Goal: Transaction & Acquisition: Purchase product/service

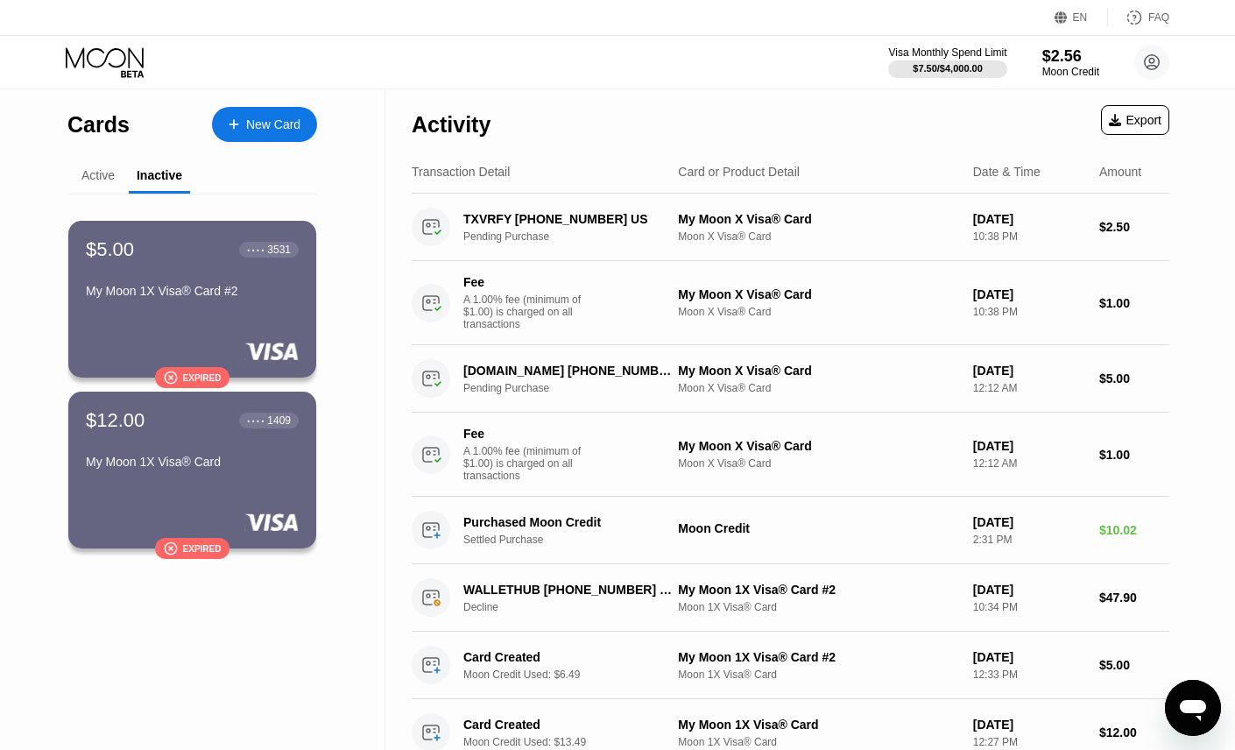
click at [93, 178] on div "Active" at bounding box center [97, 175] width 33 height 14
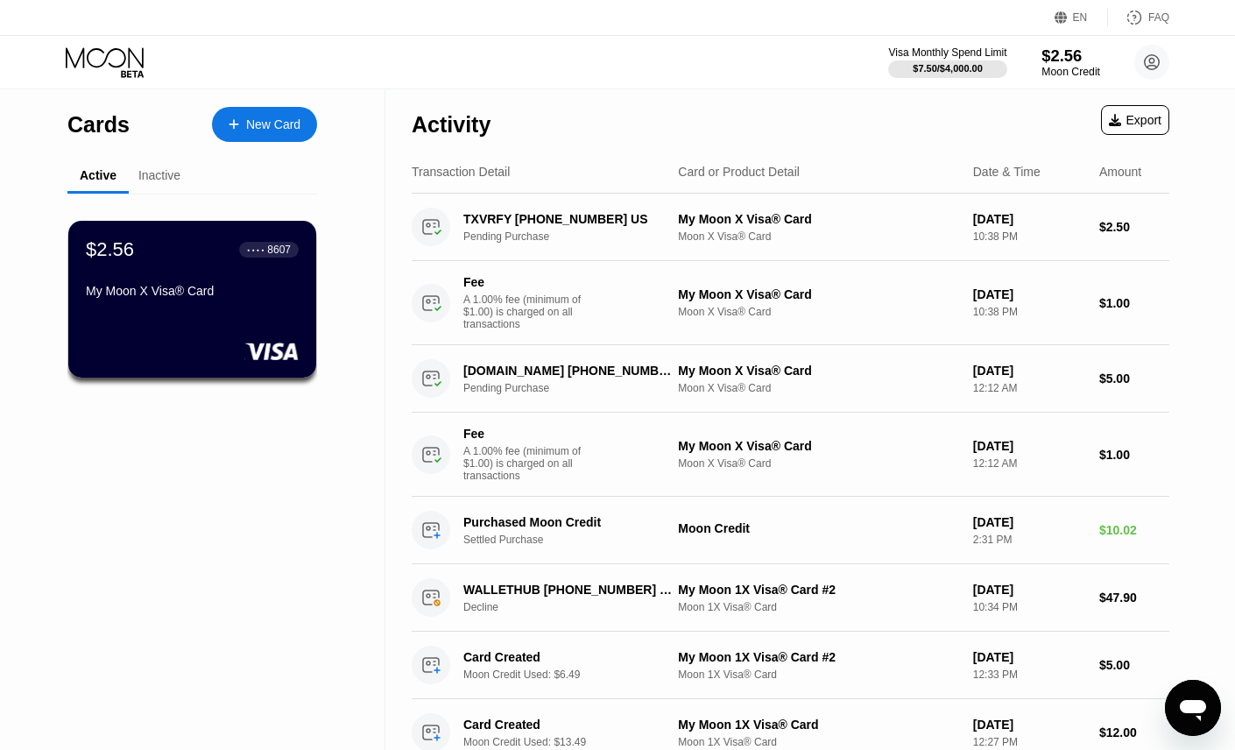
click at [1051, 53] on div "$2.56" at bounding box center [1071, 55] width 59 height 18
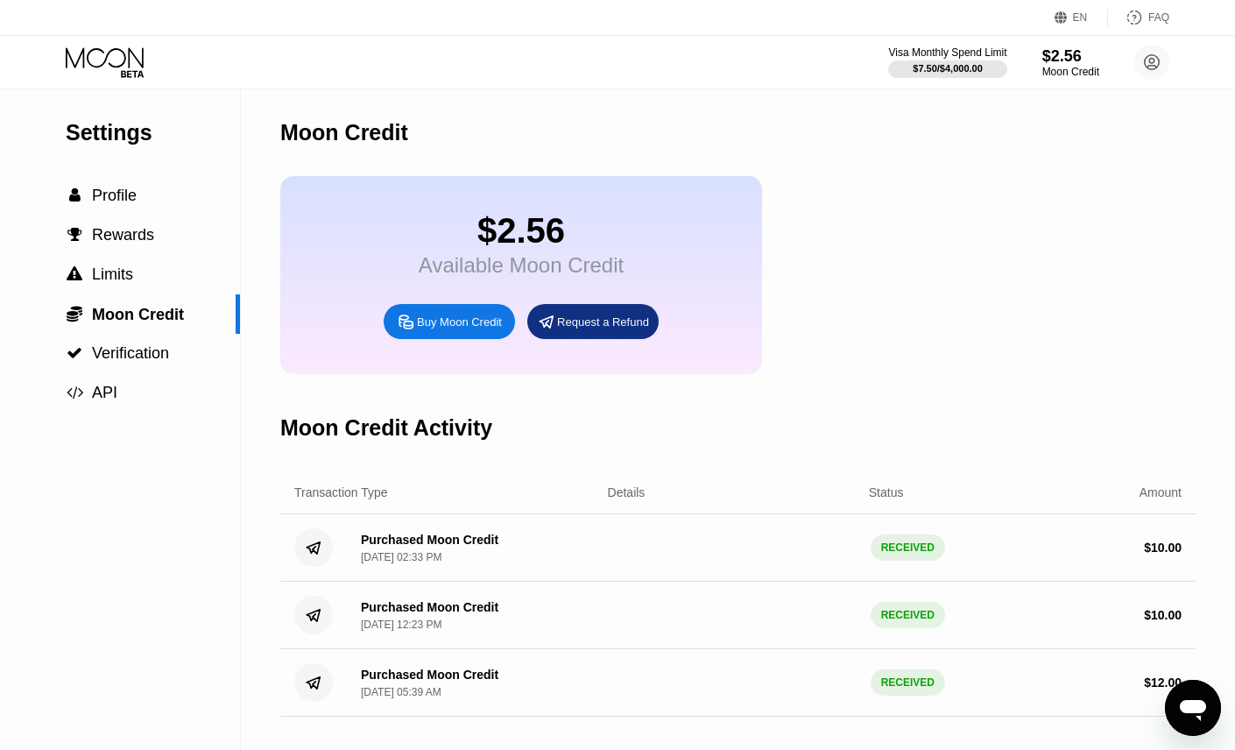
click at [412, 331] on icon at bounding box center [406, 322] width 18 height 18
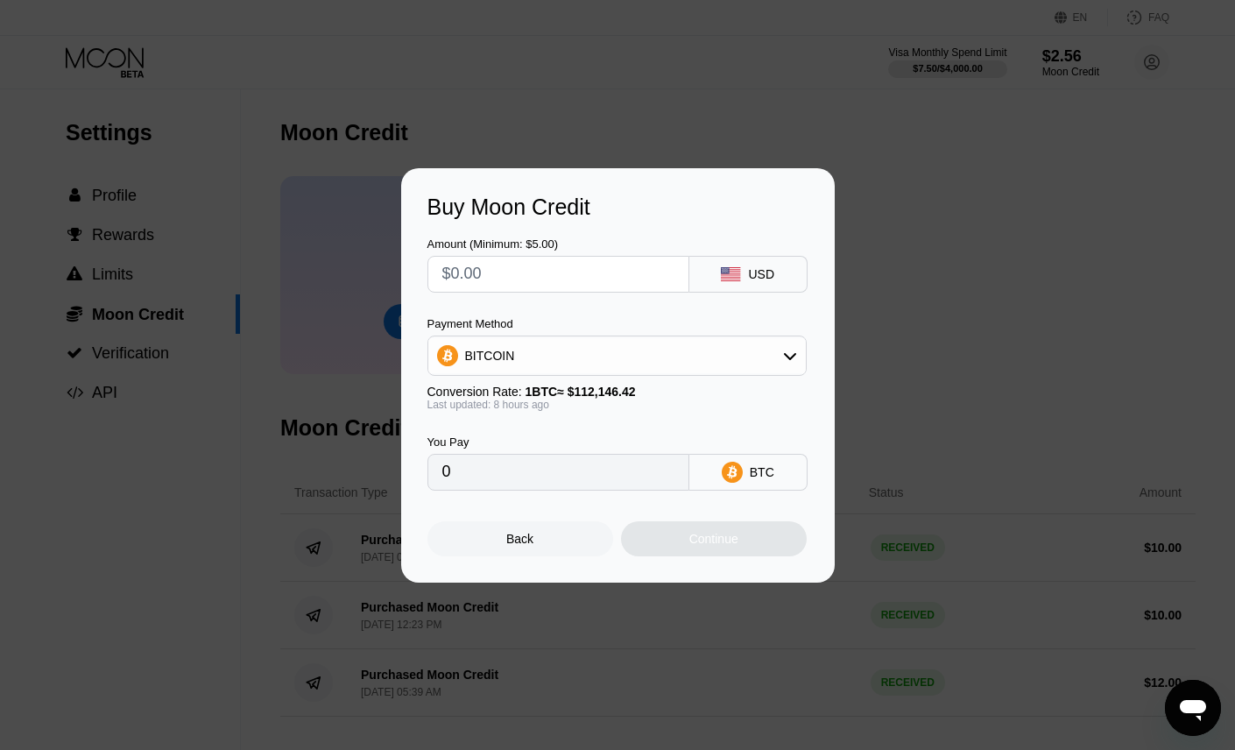
click at [534, 280] on input "text" at bounding box center [558, 274] width 232 height 35
type input "$10"
type input "0.00008829"
type input "$10"
click at [587, 346] on div "BITCOIN" at bounding box center [617, 355] width 378 height 35
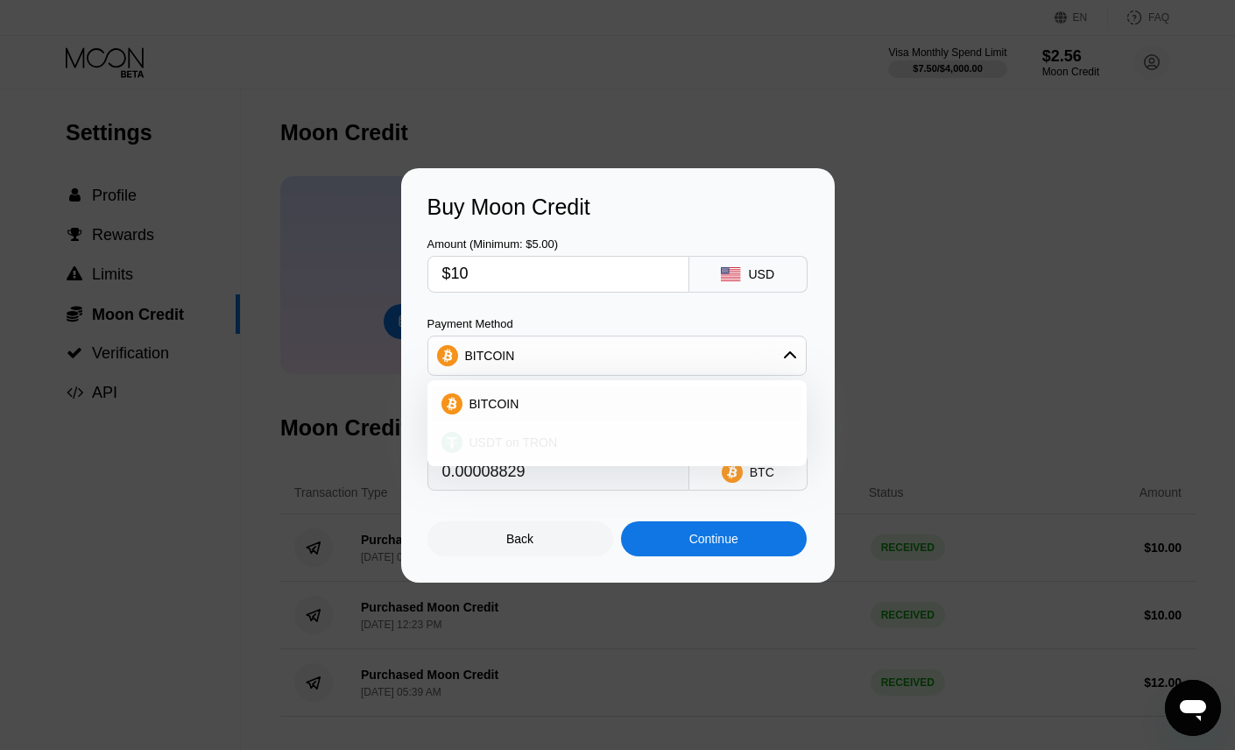
click at [527, 436] on span "USDT on TRON" at bounding box center [514, 442] width 88 height 14
type input "10.10"
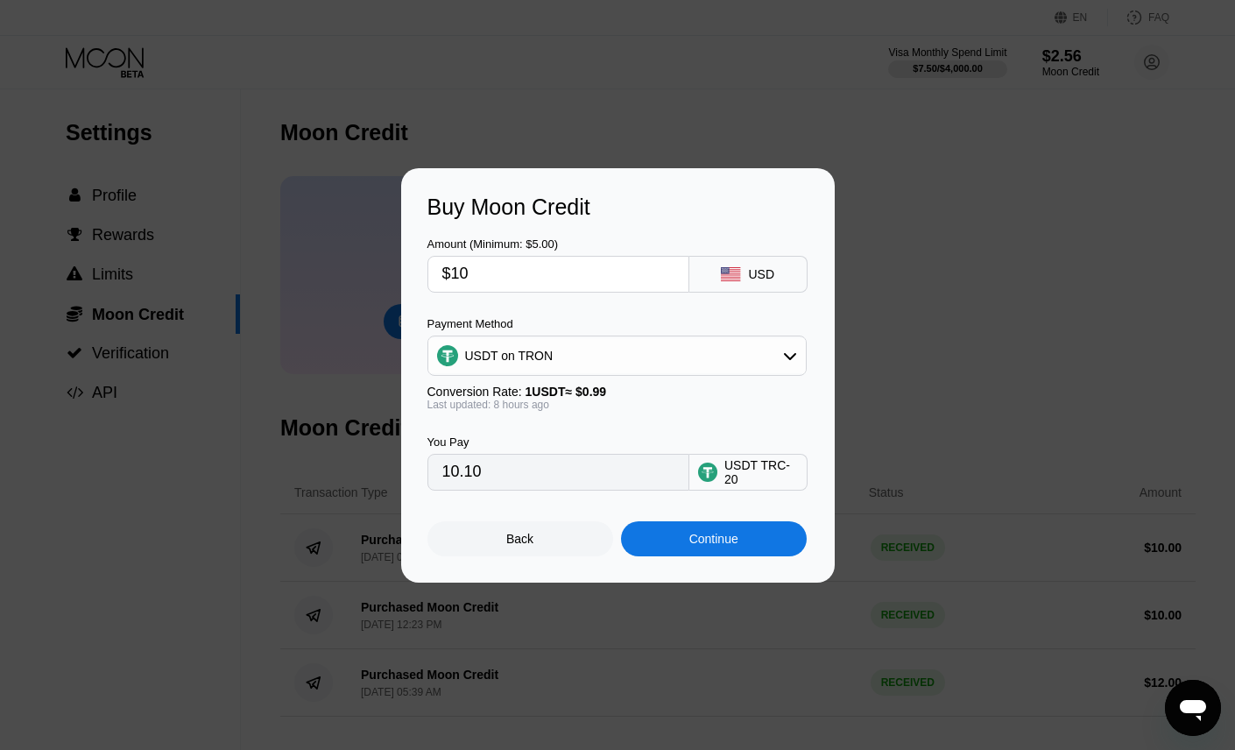
click at [664, 532] on div "Continue" at bounding box center [714, 538] width 186 height 35
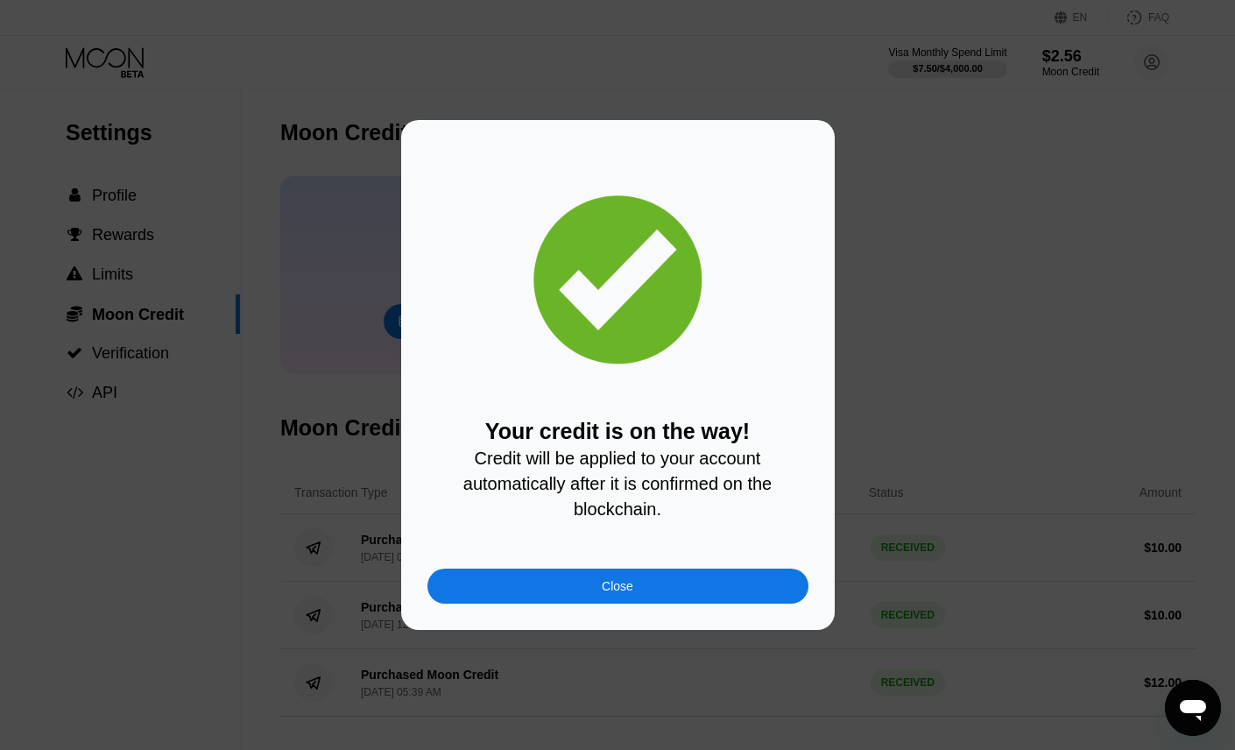
click at [626, 604] on div "Close" at bounding box center [618, 586] width 381 height 35
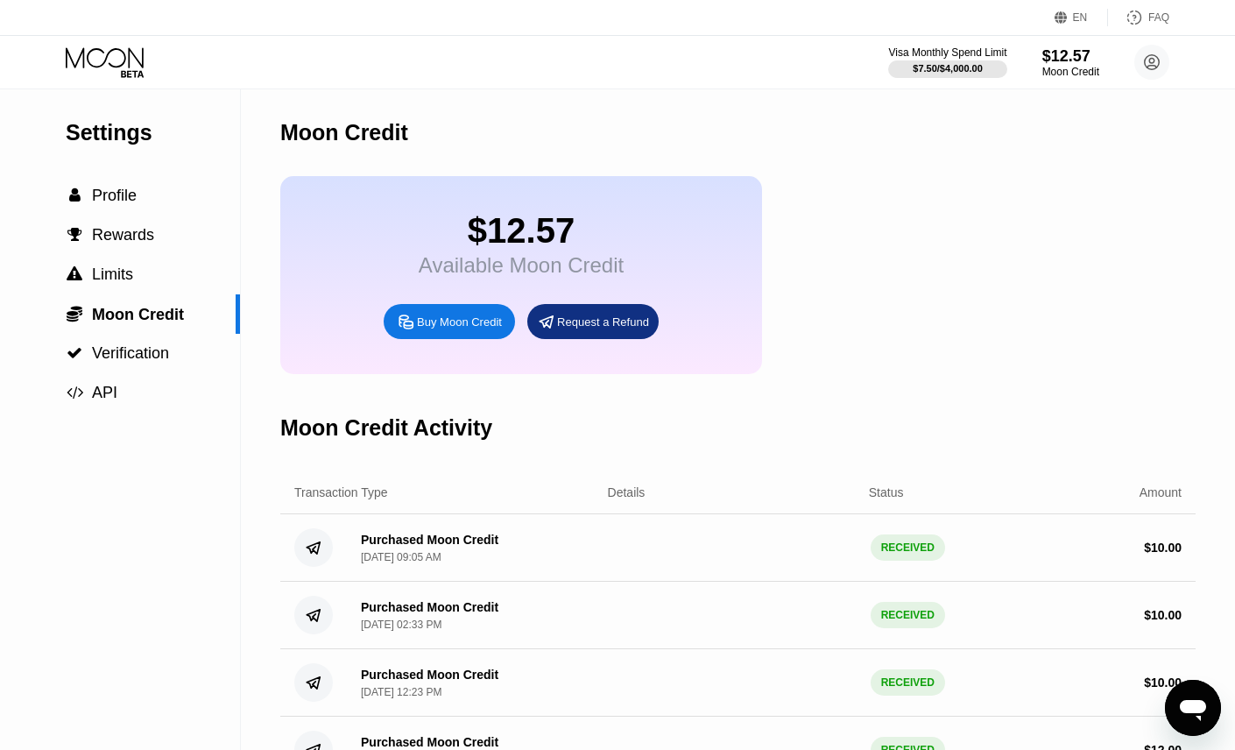
click at [136, 53] on icon at bounding box center [106, 62] width 81 height 31
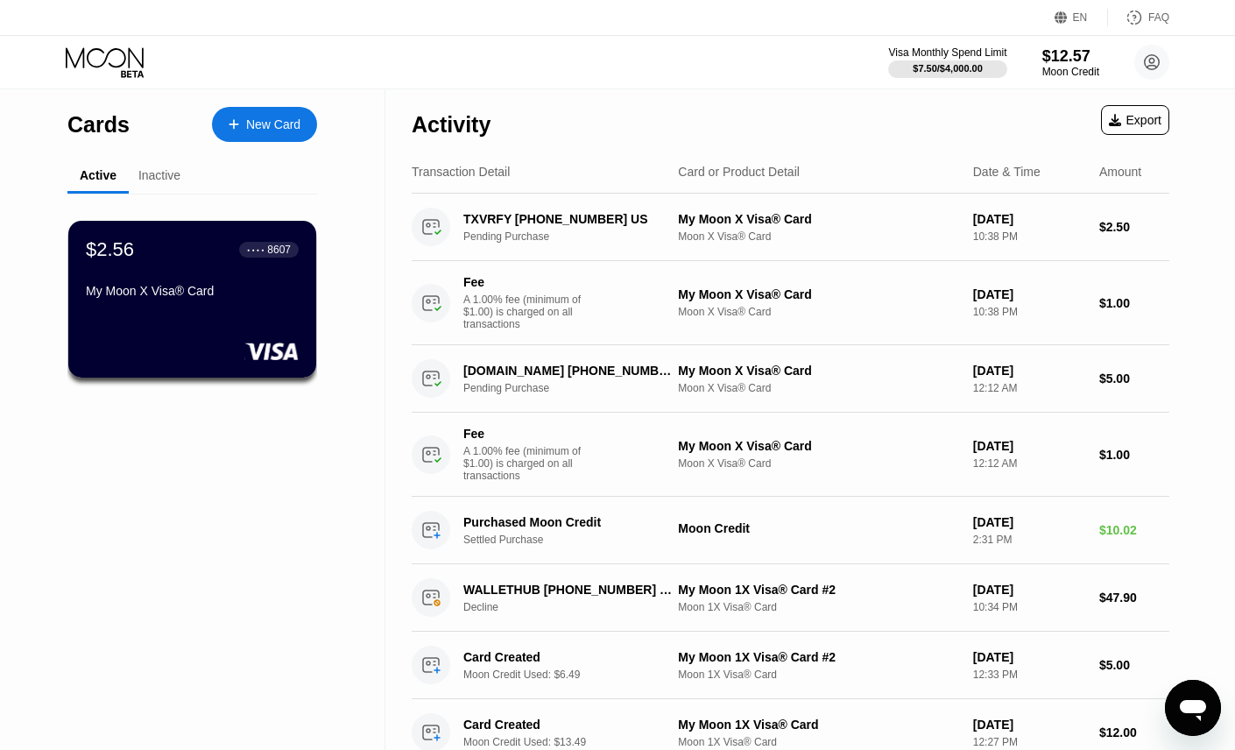
click at [258, 125] on div "New Card" at bounding box center [273, 124] width 54 height 15
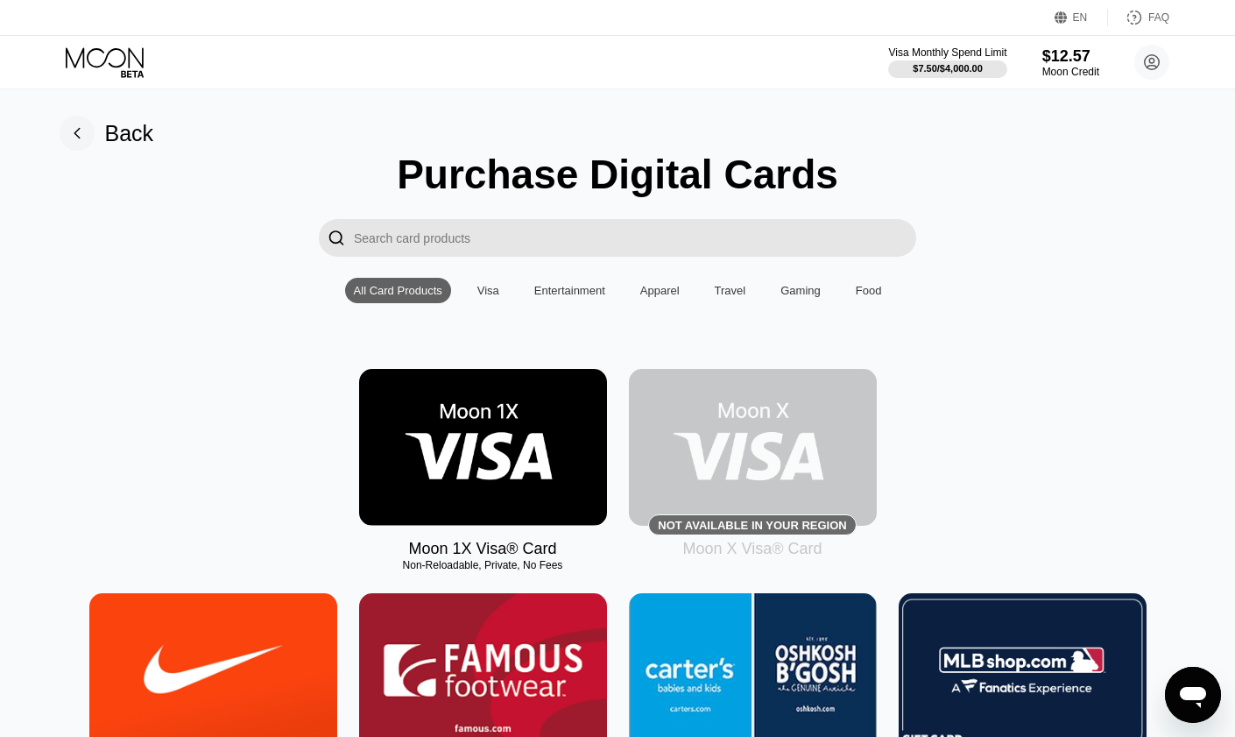
click at [570, 479] on img at bounding box center [483, 447] width 248 height 157
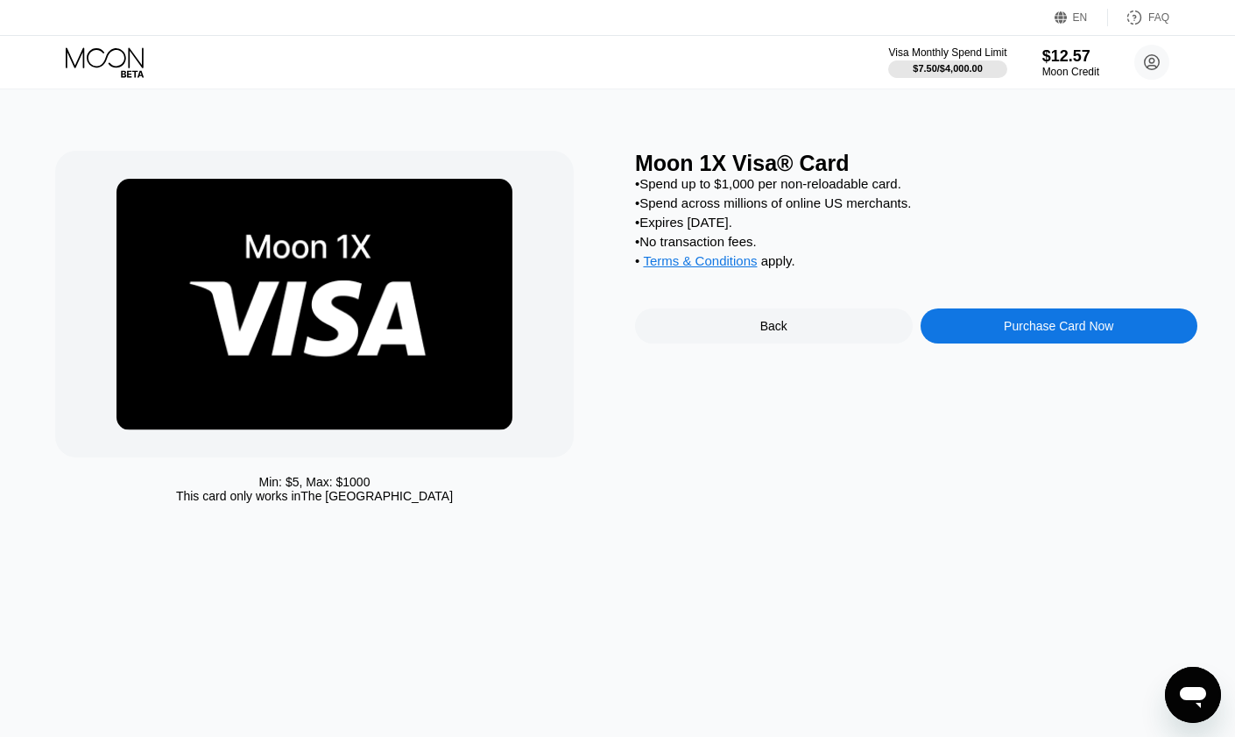
click at [1011, 333] on div "Purchase Card Now" at bounding box center [1059, 326] width 110 height 14
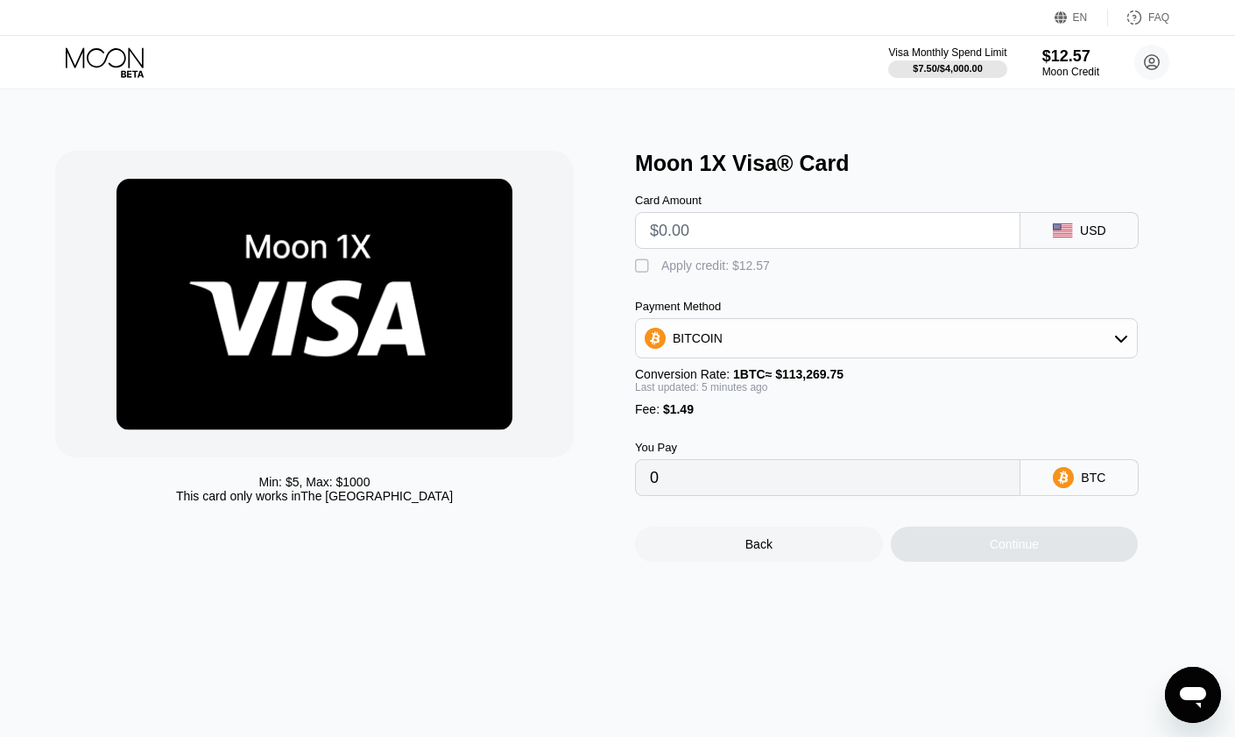
click at [1096, 358] on div "BITCOIN" at bounding box center [886, 338] width 503 height 40
click at [1119, 345] on icon at bounding box center [1122, 338] width 14 height 14
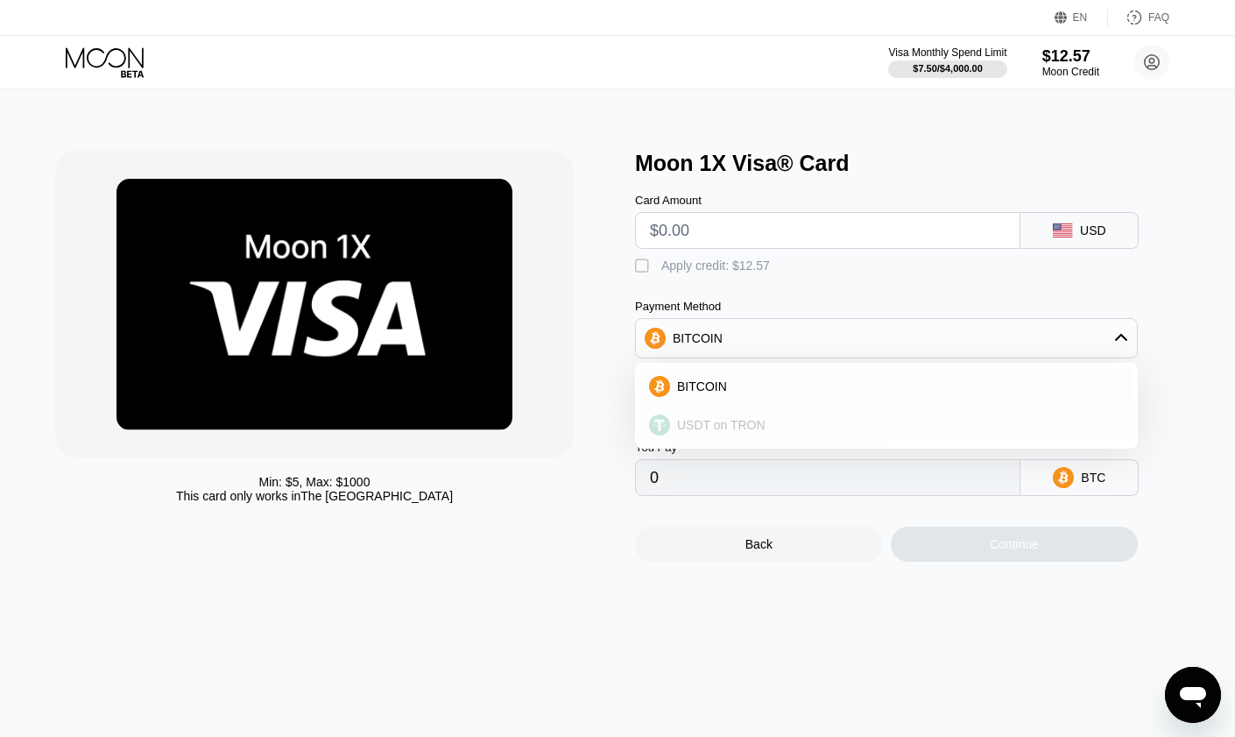
click at [780, 432] on div "USDT on TRON" at bounding box center [897, 425] width 454 height 14
type input "0.00"
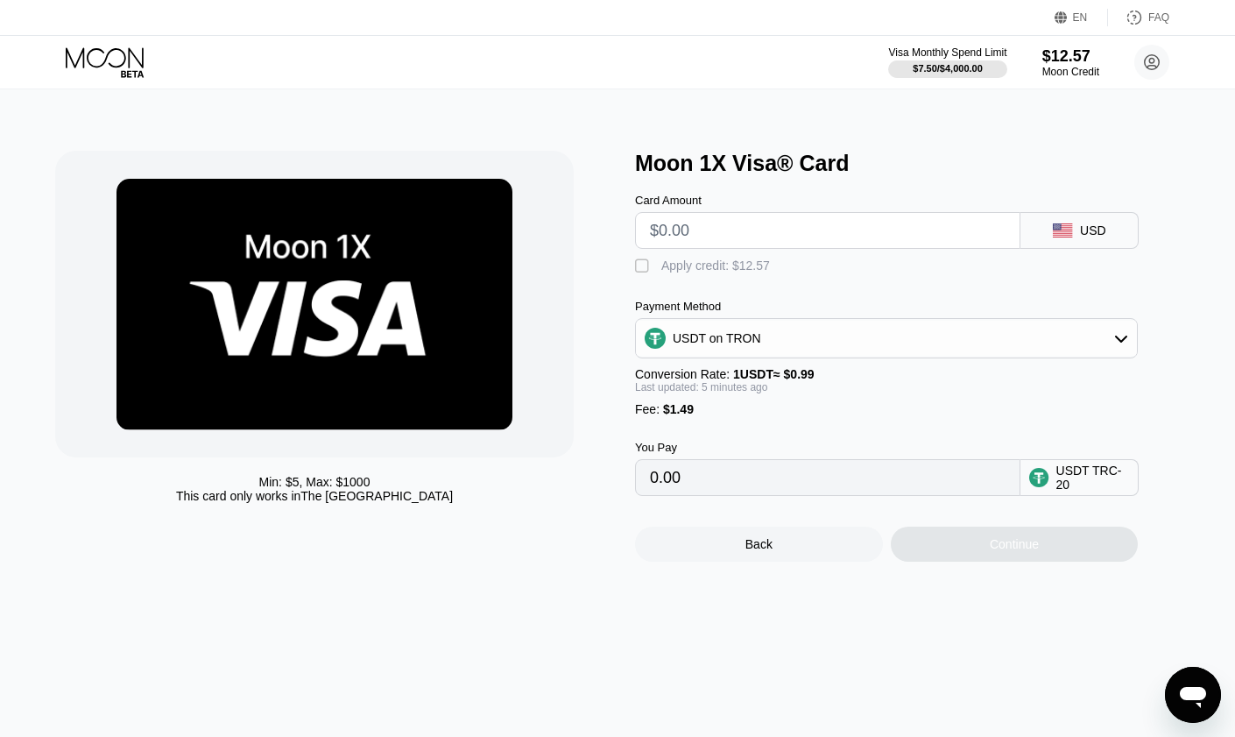
click at [1044, 350] on div "USDT on TRON" at bounding box center [886, 338] width 501 height 35
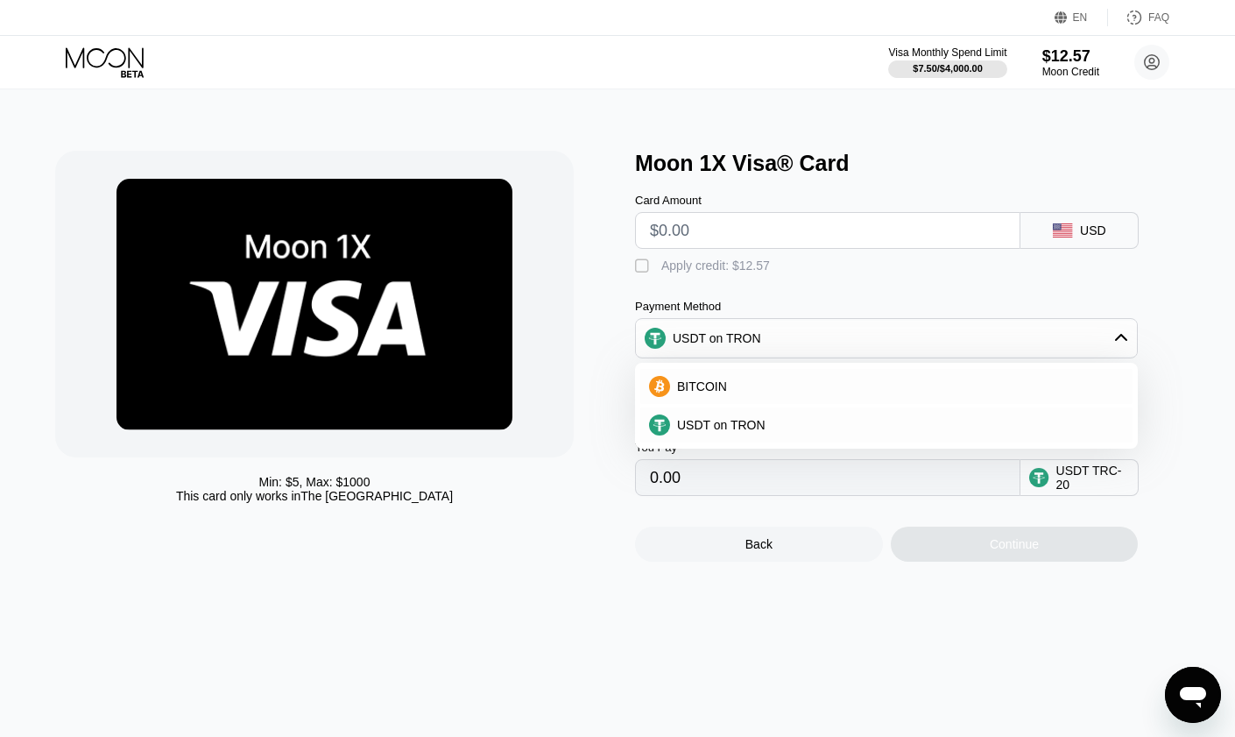
click at [1049, 313] on div "Payment Method" at bounding box center [886, 306] width 503 height 13
click at [1027, 313] on div "Payment Method" at bounding box center [886, 306] width 503 height 13
click at [713, 667] on div "Min: $ 5 , Max: $ 1000 This card only works in The United States Moon 1X Visa® …" at bounding box center [618, 413] width 1249 height 648
click at [641, 272] on div "" at bounding box center [644, 267] width 18 height 18
click at [1084, 353] on div "USDT on TRON" at bounding box center [886, 338] width 501 height 35
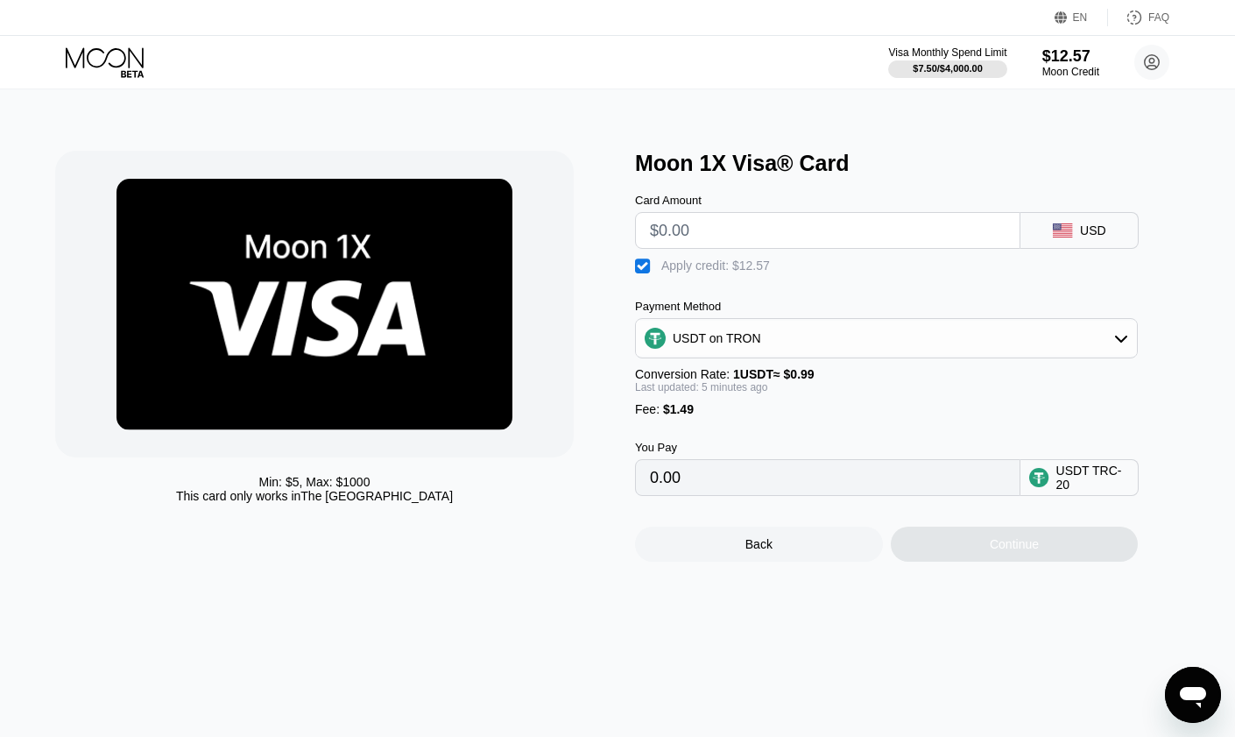
click at [703, 230] on input "text" at bounding box center [828, 230] width 356 height 35
click at [545, 562] on div "Min: $ 5 , Max: $ 1000 This card only works in The United States" at bounding box center [336, 356] width 563 height 411
click at [712, 244] on input "$10" at bounding box center [828, 230] width 356 height 35
type input "$19"
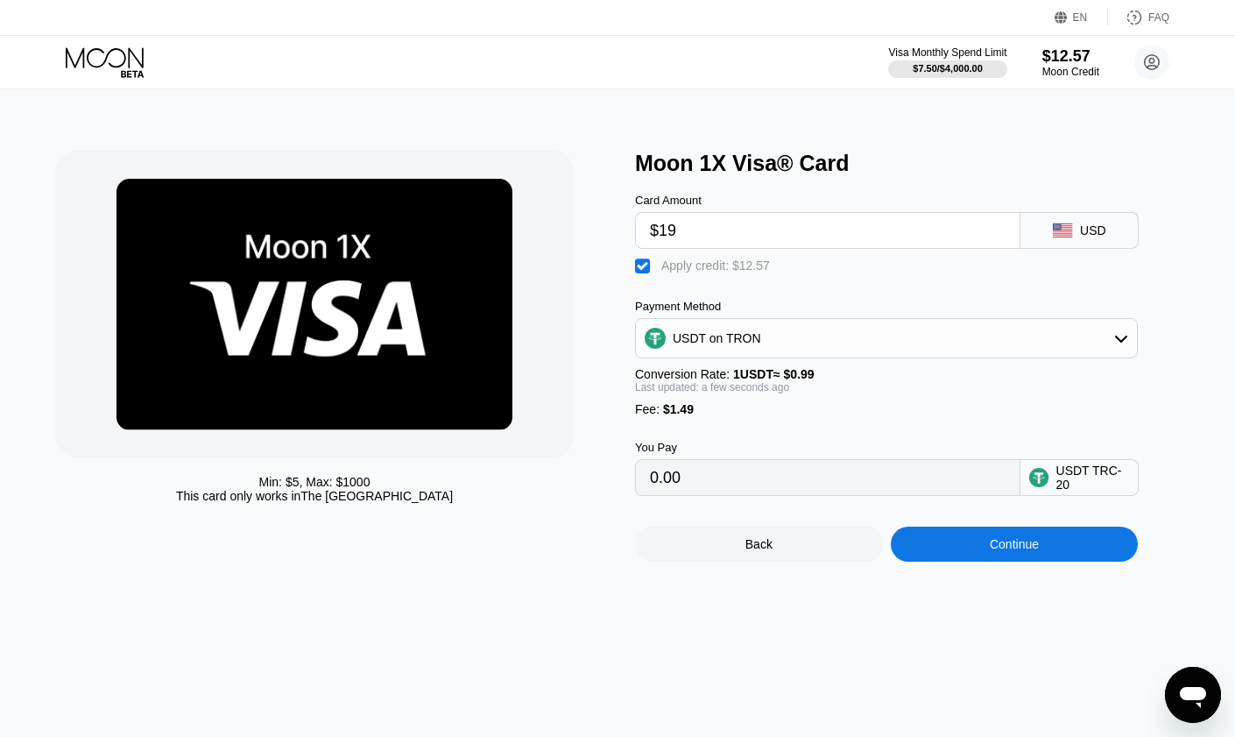
type input "8.00"
type input "$1"
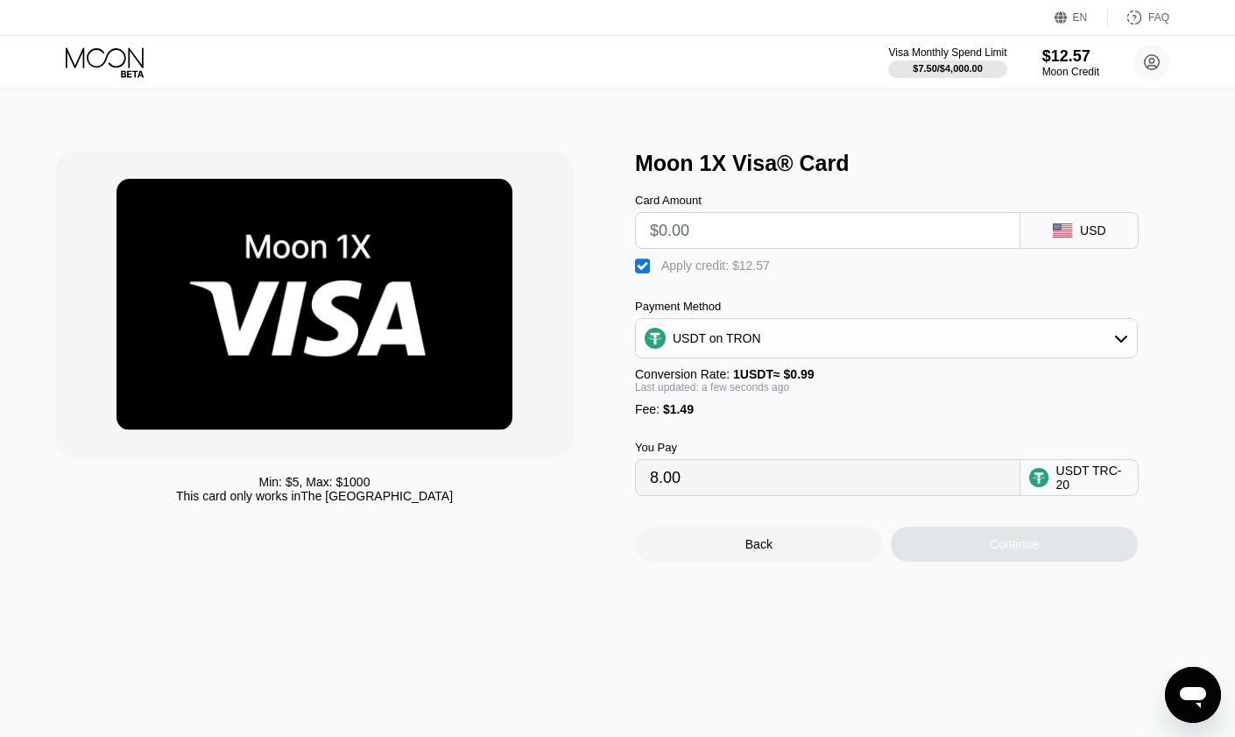
type input "0.00"
type input "$9"
click at [1093, 346] on div "USDT on TRON" at bounding box center [886, 338] width 501 height 35
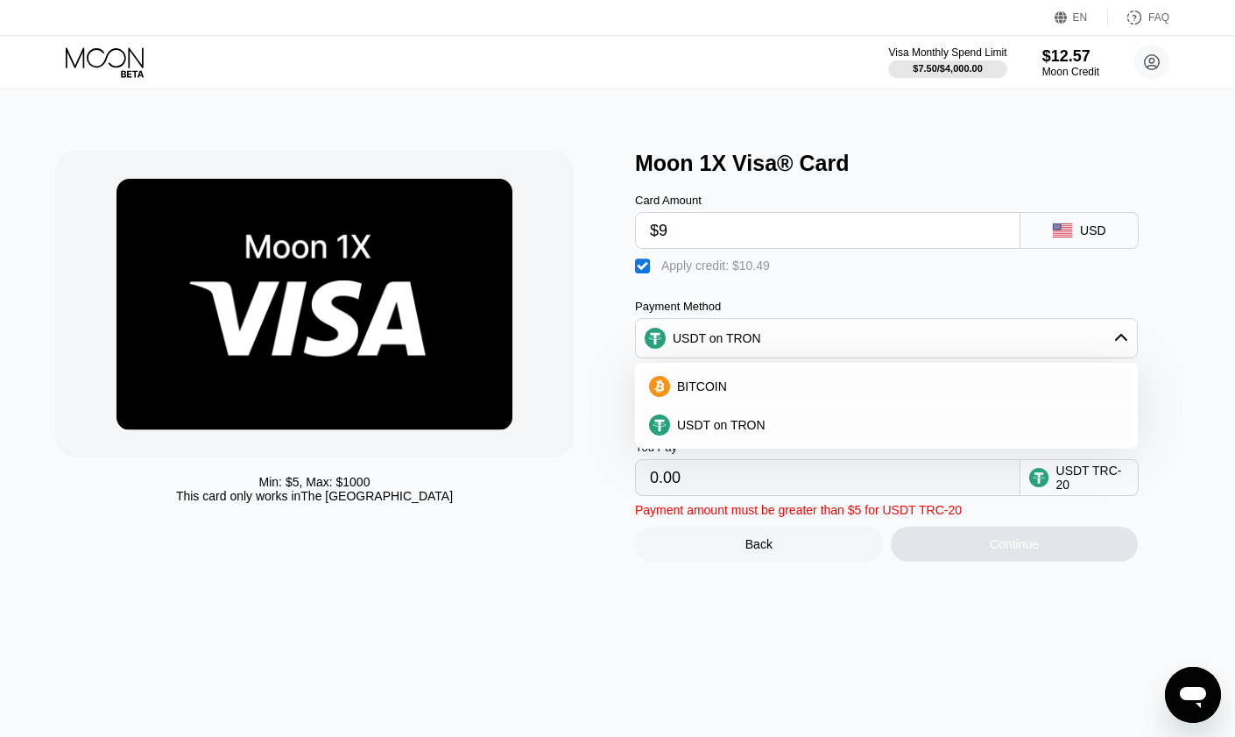
scroll to position [7, 0]
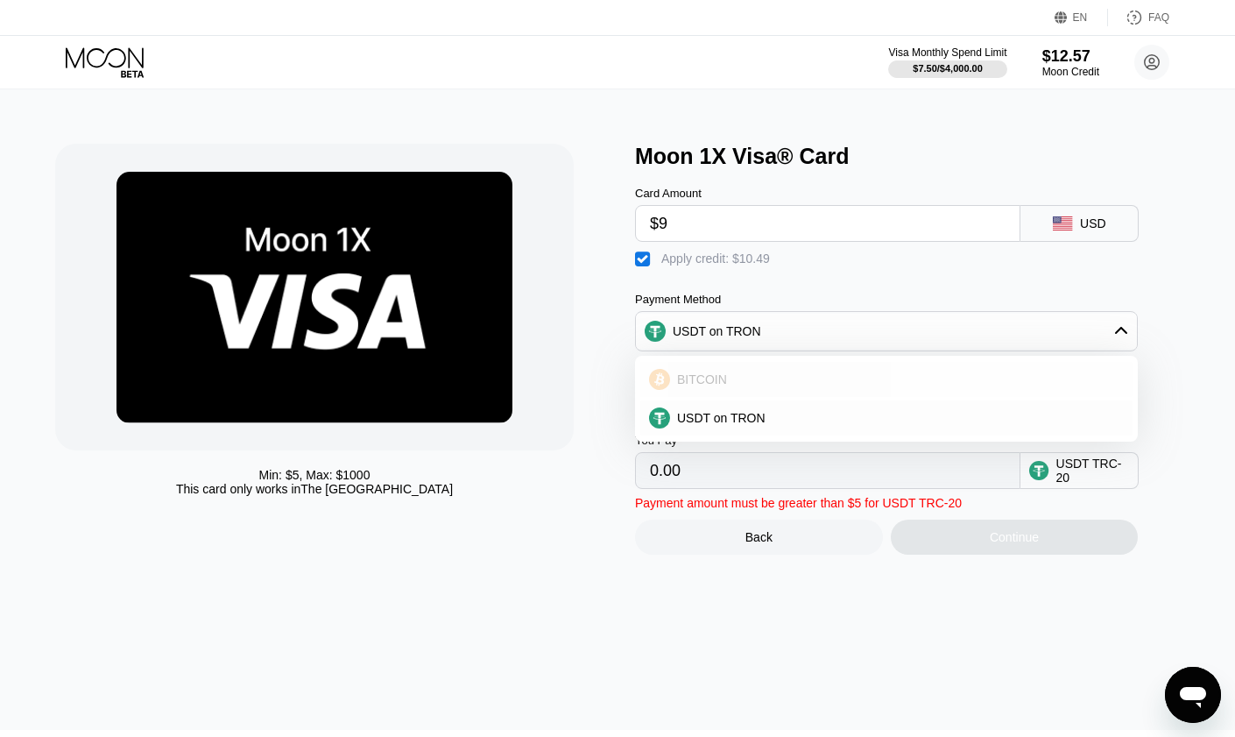
click at [850, 383] on div "BITCOIN" at bounding box center [897, 379] width 454 height 14
type input "0"
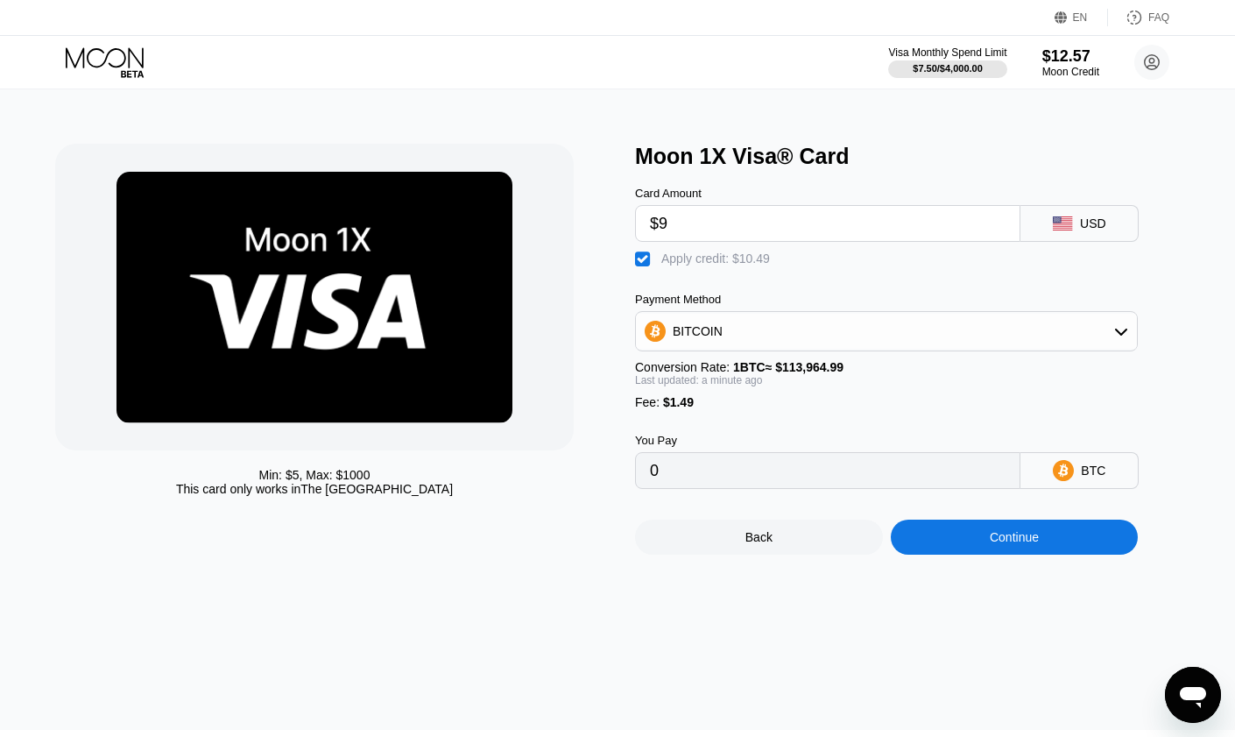
click at [743, 231] on input "$9" at bounding box center [828, 223] width 356 height 35
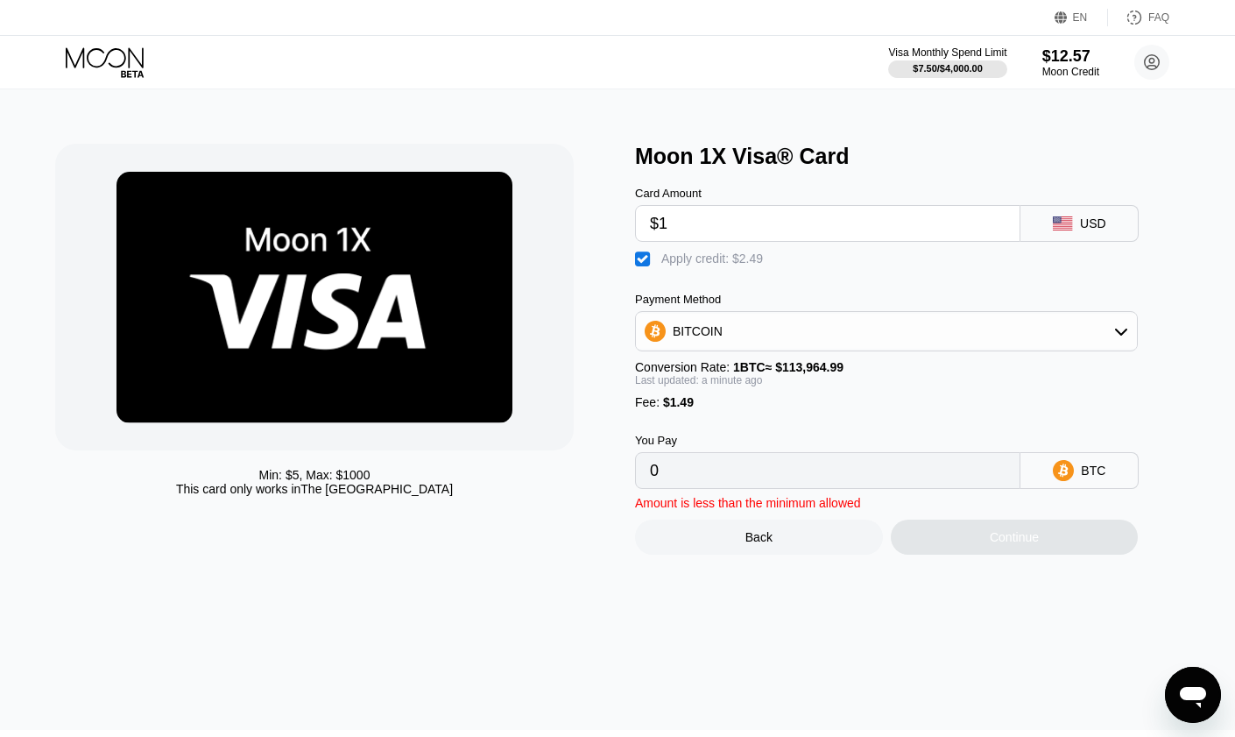
type input "$10"
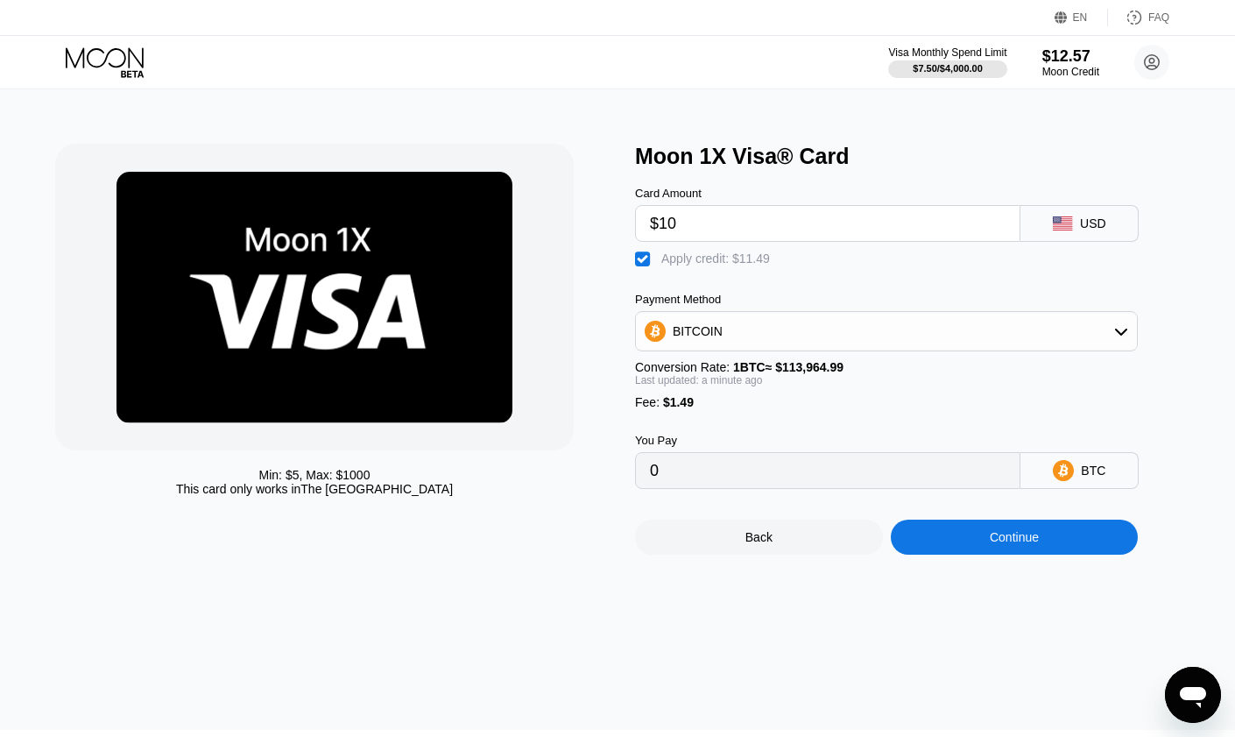
click at [1020, 544] on div "Continue" at bounding box center [1014, 537] width 49 height 14
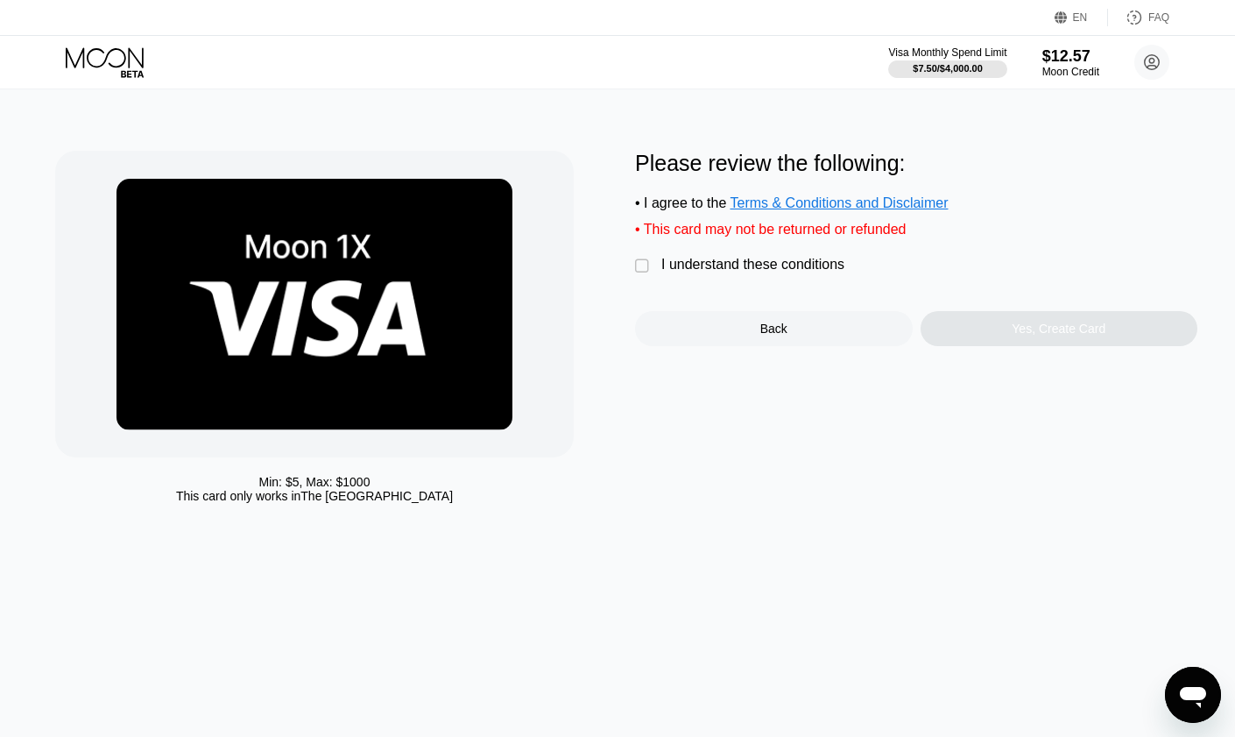
click at [642, 275] on div "" at bounding box center [644, 267] width 18 height 18
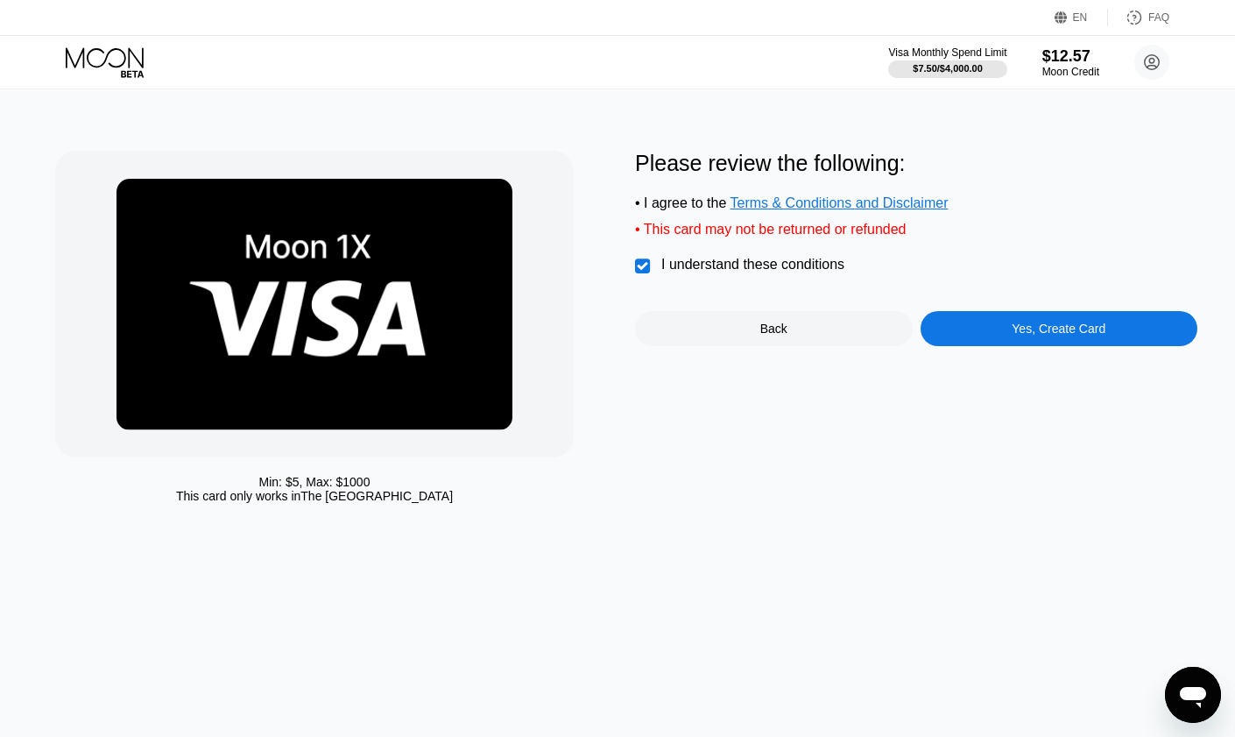
click at [1016, 346] on div "Yes, Create Card" at bounding box center [1060, 328] width 278 height 35
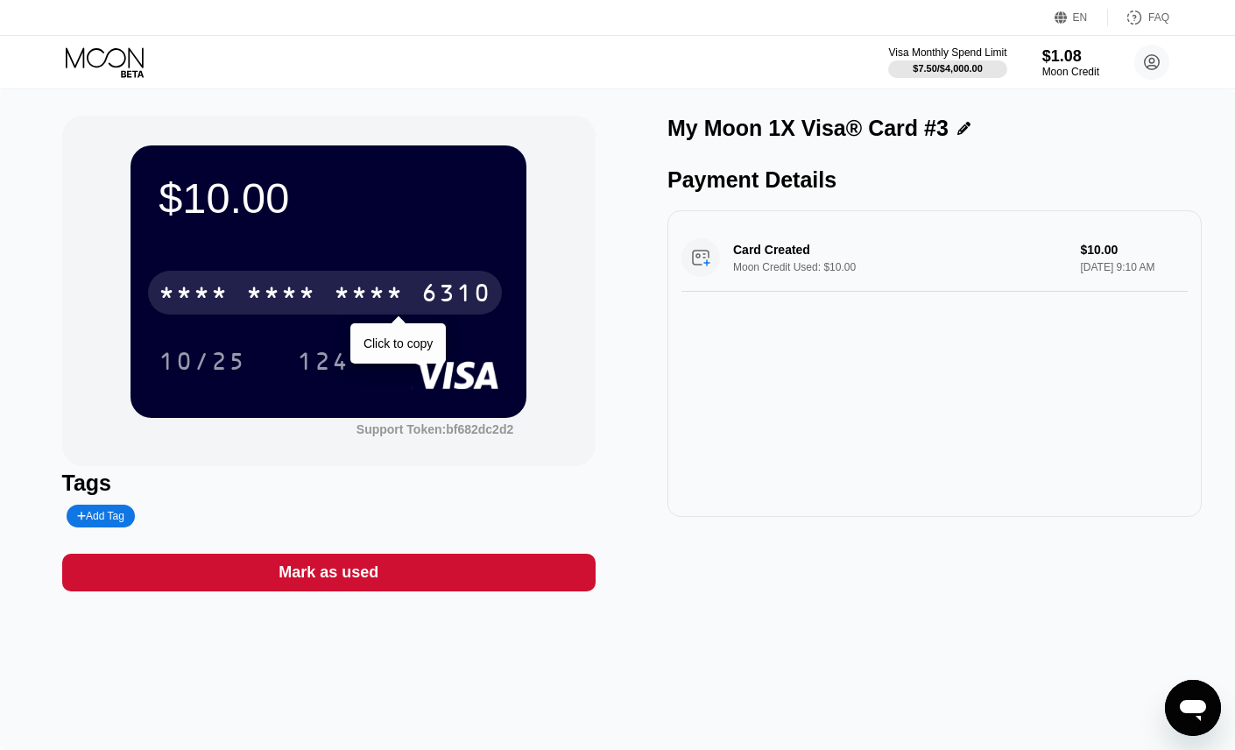
click at [371, 293] on div "* * * *" at bounding box center [369, 295] width 70 height 28
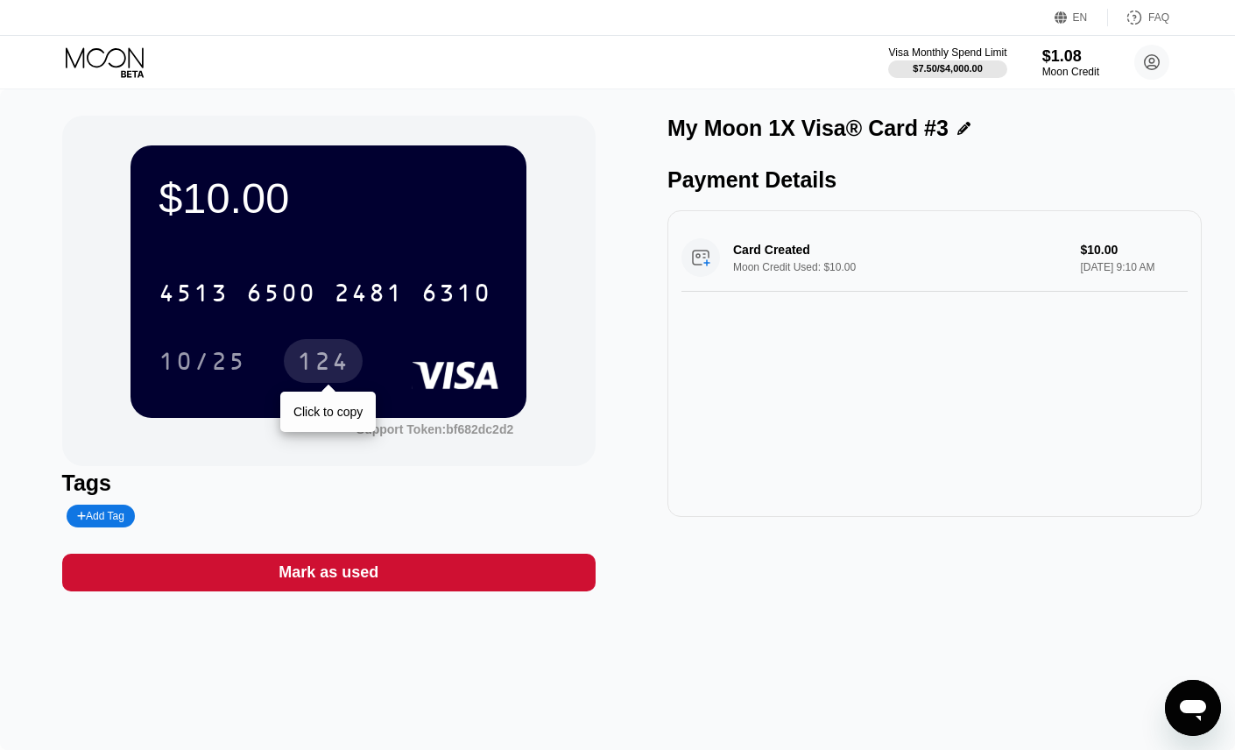
click at [311, 376] on div "124" at bounding box center [323, 364] width 53 height 28
click at [338, 300] on div "2481" at bounding box center [369, 295] width 70 height 28
click at [321, 369] on div "124" at bounding box center [323, 364] width 53 height 28
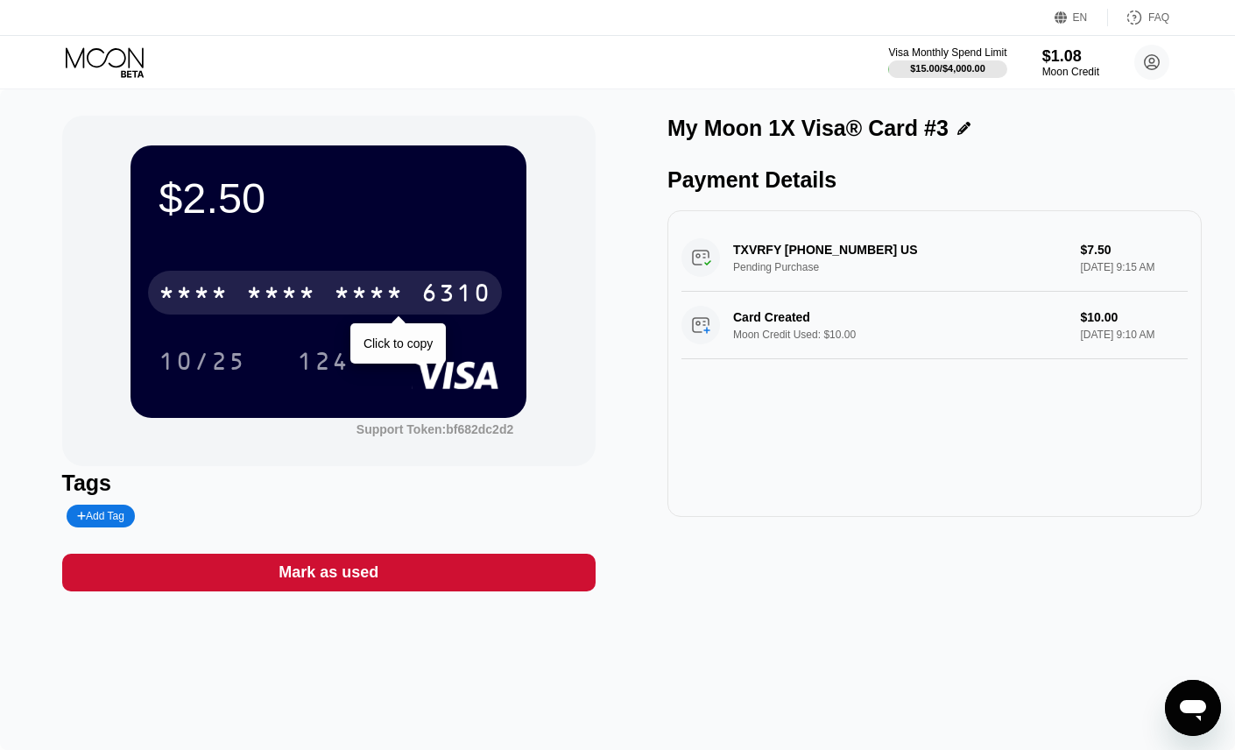
click at [255, 290] on div "* * * *" at bounding box center [281, 295] width 70 height 28
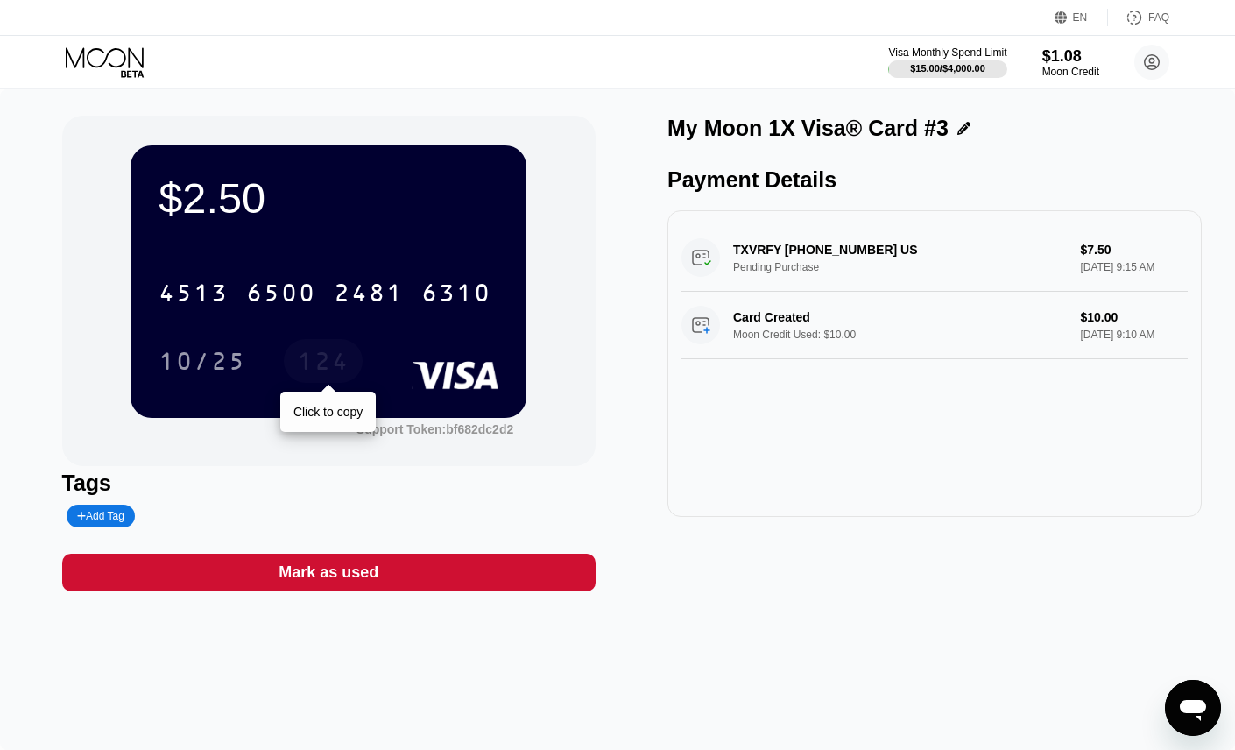
click at [316, 375] on div "124" at bounding box center [323, 364] width 53 height 28
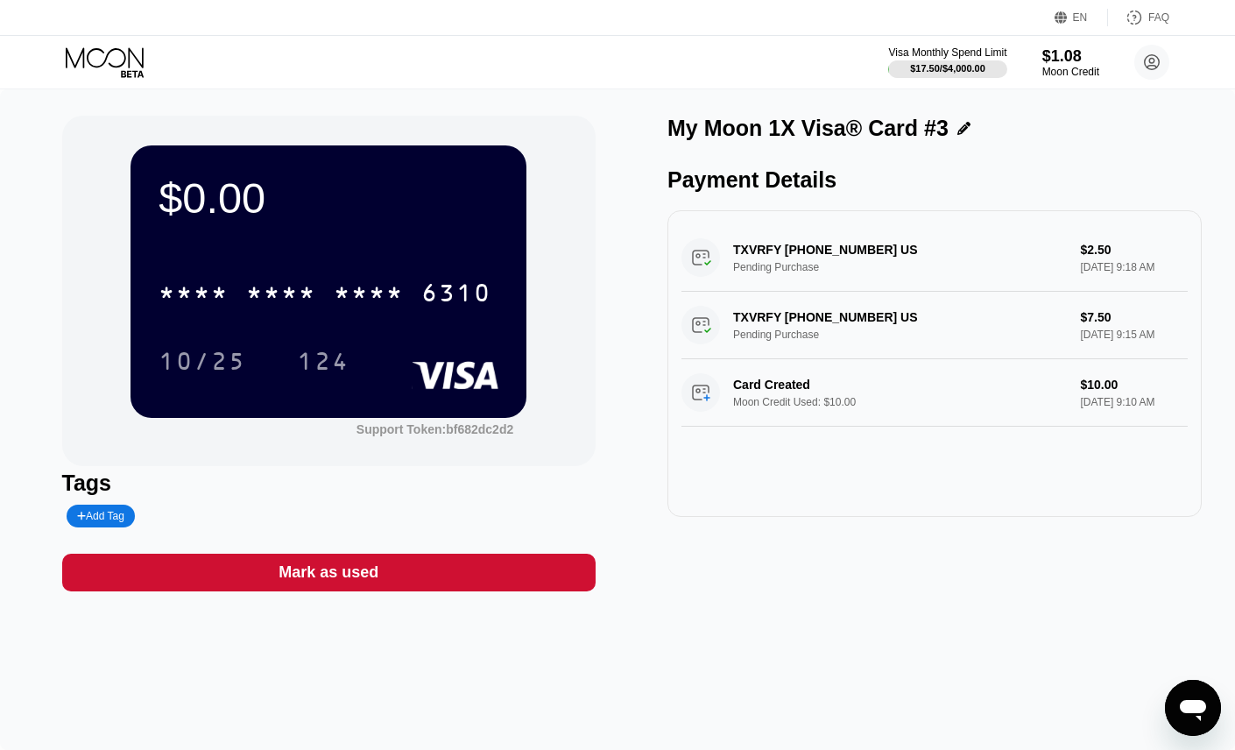
click at [389, 577] on div "Mark as used" at bounding box center [329, 573] width 534 height 38
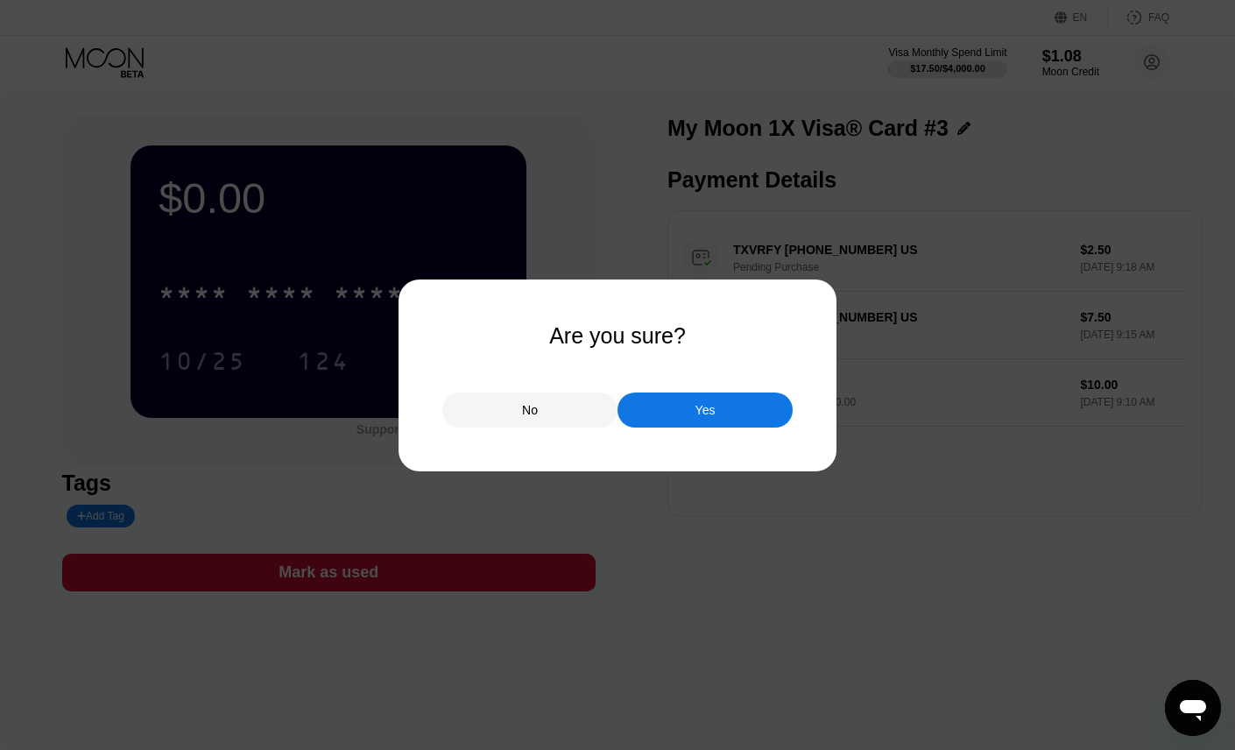
click at [660, 405] on div "Yes" at bounding box center [705, 410] width 175 height 35
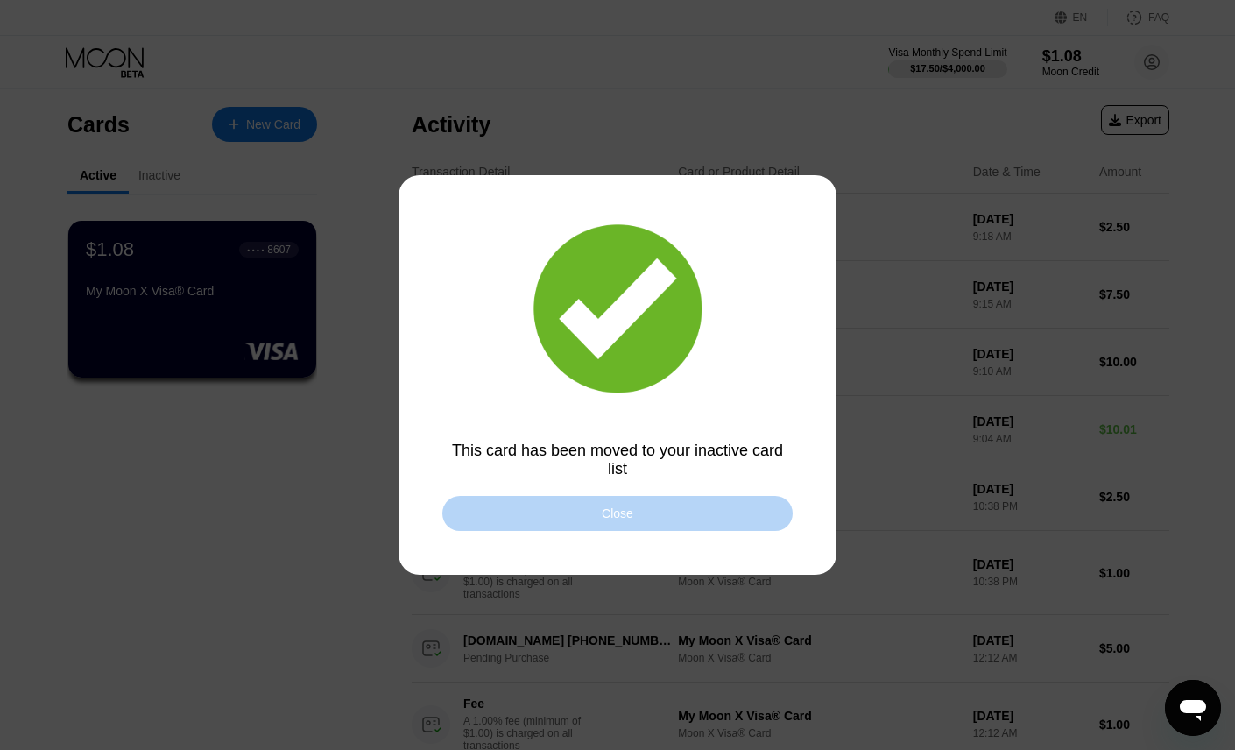
click at [639, 516] on div "Close" at bounding box center [617, 513] width 350 height 35
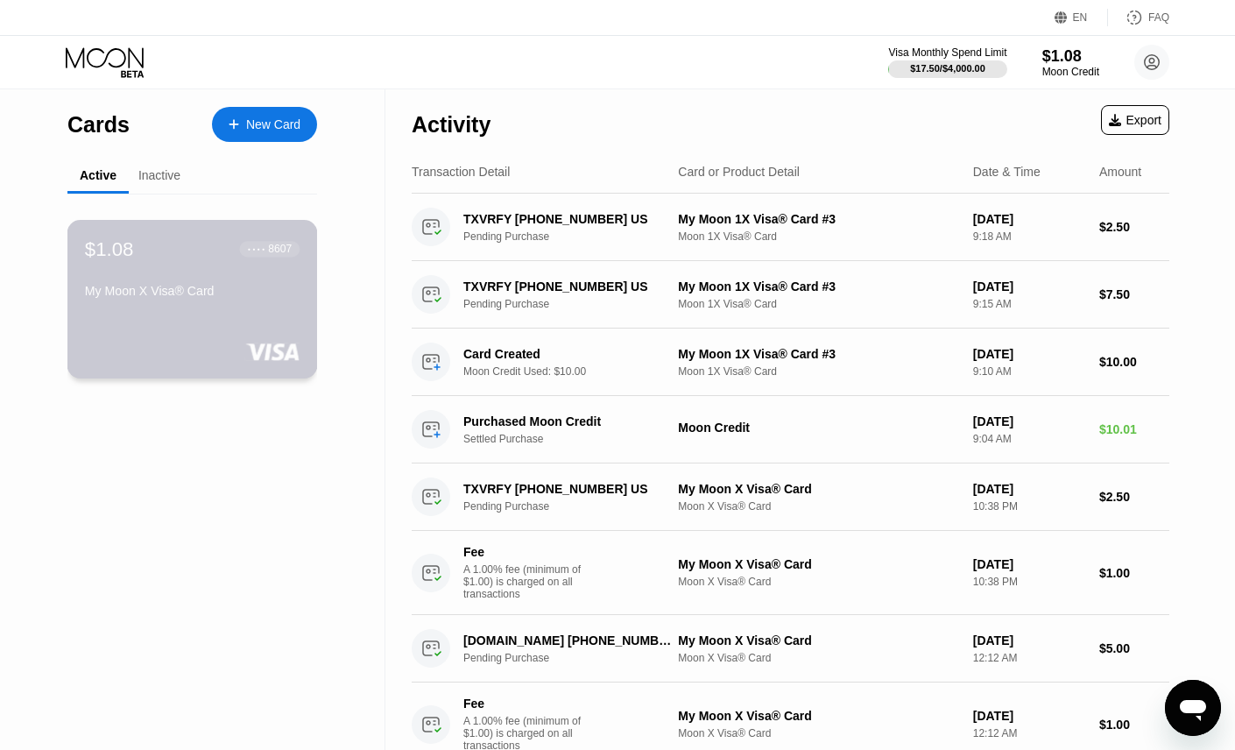
click at [150, 298] on div "My Moon X Visa® Card" at bounding box center [192, 291] width 215 height 14
